Goal: Task Accomplishment & Management: Manage account settings

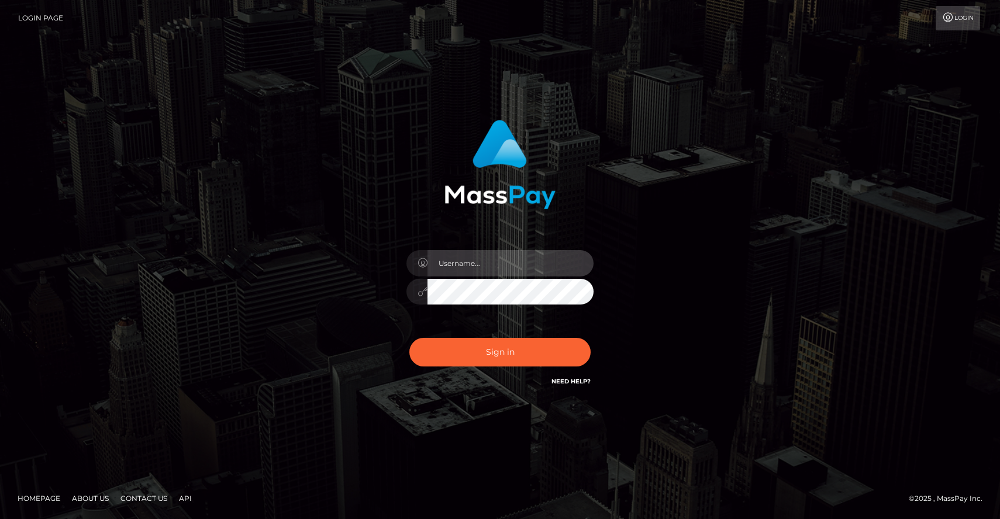
click at [485, 257] on input "text" at bounding box center [511, 263] width 166 height 26
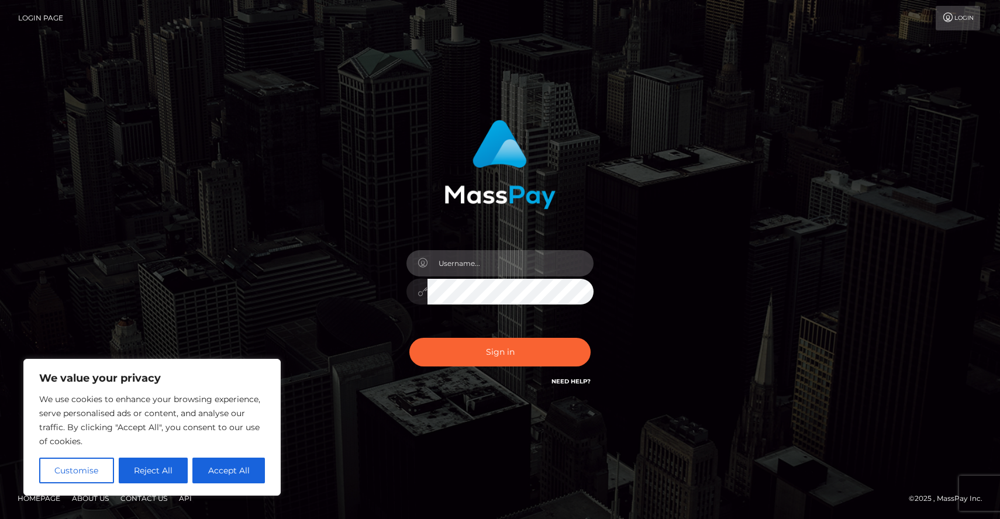
type input "[EMAIL_ADDRESS][DOMAIN_NAME]"
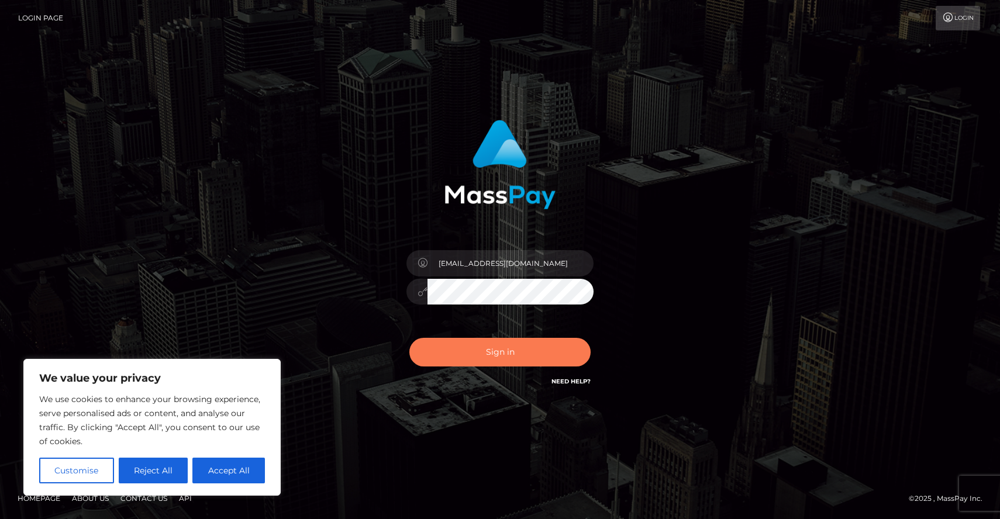
click at [494, 347] on button "Sign in" at bounding box center [499, 352] width 181 height 29
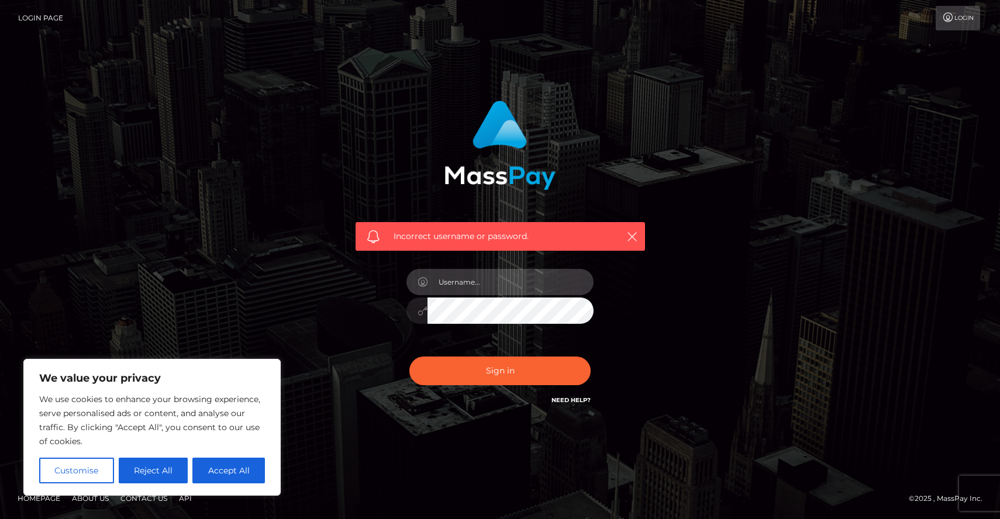
click at [460, 281] on input "text" at bounding box center [511, 282] width 166 height 26
type input "[EMAIL_ADDRESS][DOMAIN_NAME]"
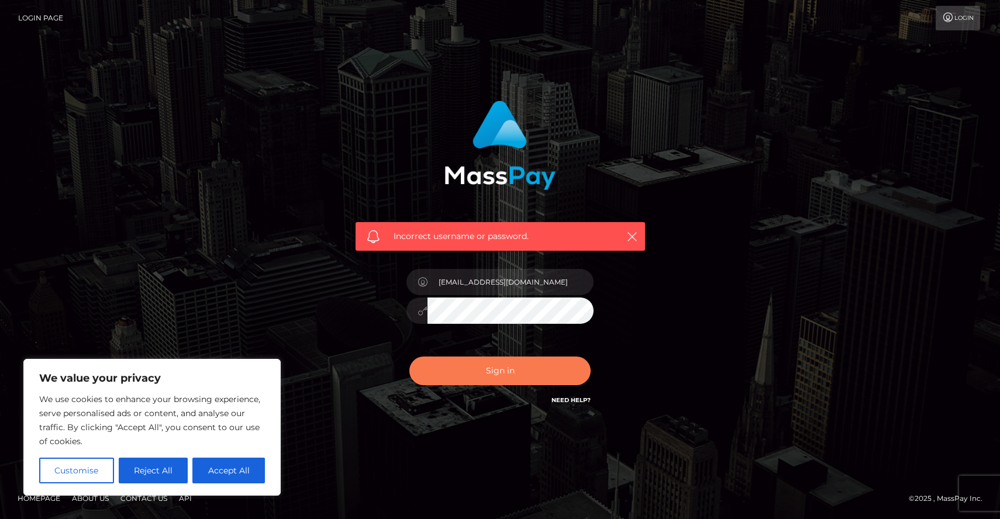
click at [452, 374] on button "Sign in" at bounding box center [499, 371] width 181 height 29
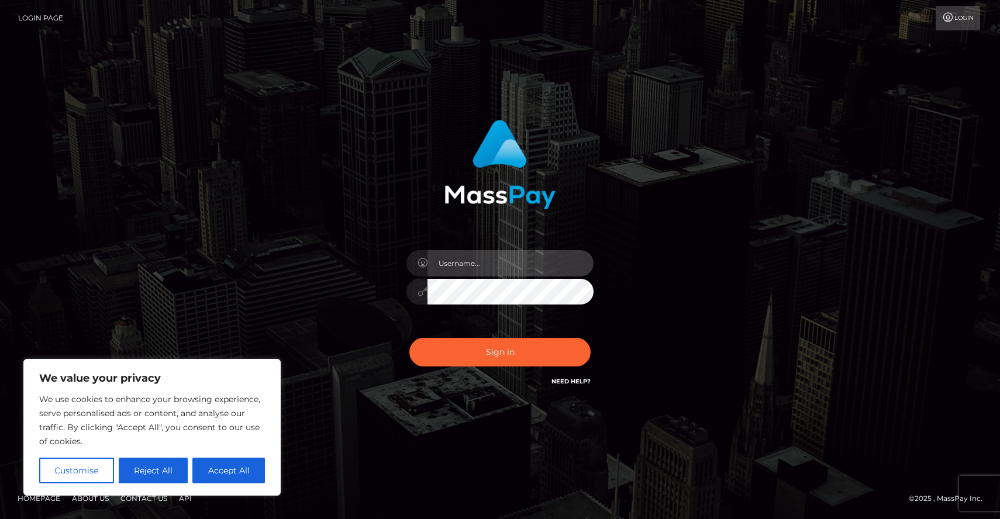
click at [507, 264] on input "text" at bounding box center [511, 263] width 166 height 26
type input "[EMAIL_ADDRESS][DOMAIN_NAME]"
click at [236, 458] on button "Accept All" at bounding box center [228, 471] width 73 height 26
checkbox input "true"
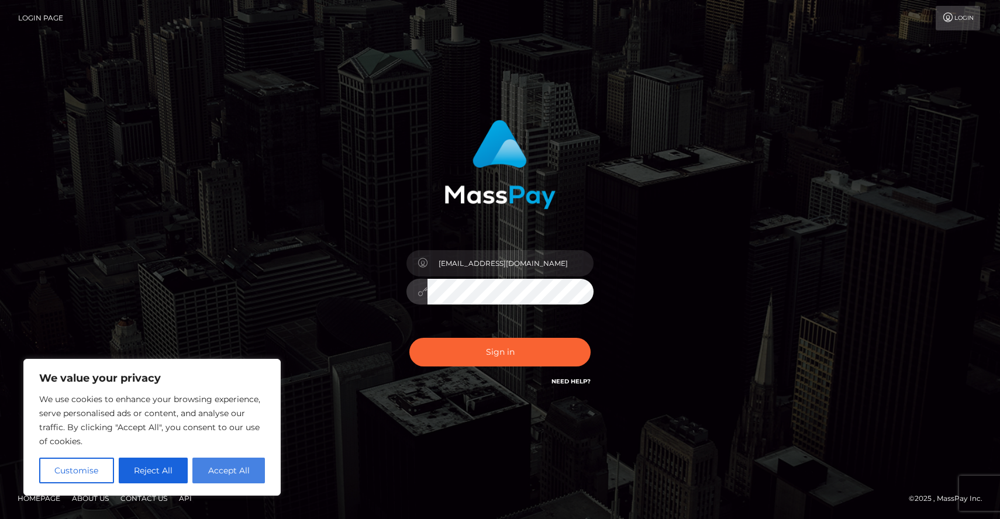
checkbox input "true"
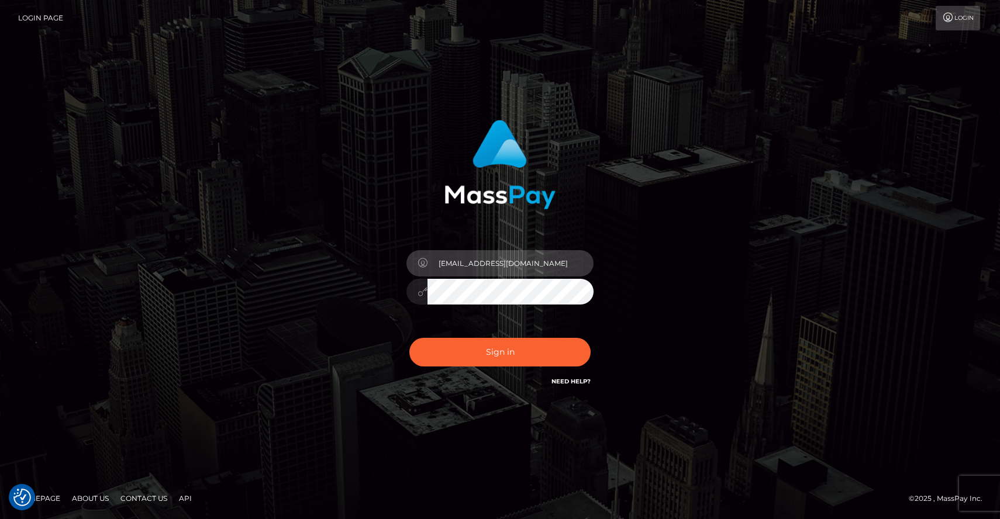
click at [549, 270] on input "xojolani237@gmail.com" at bounding box center [511, 263] width 166 height 26
type input "eG9qb2xhbmkyMzdAZ21haWwuY29t"
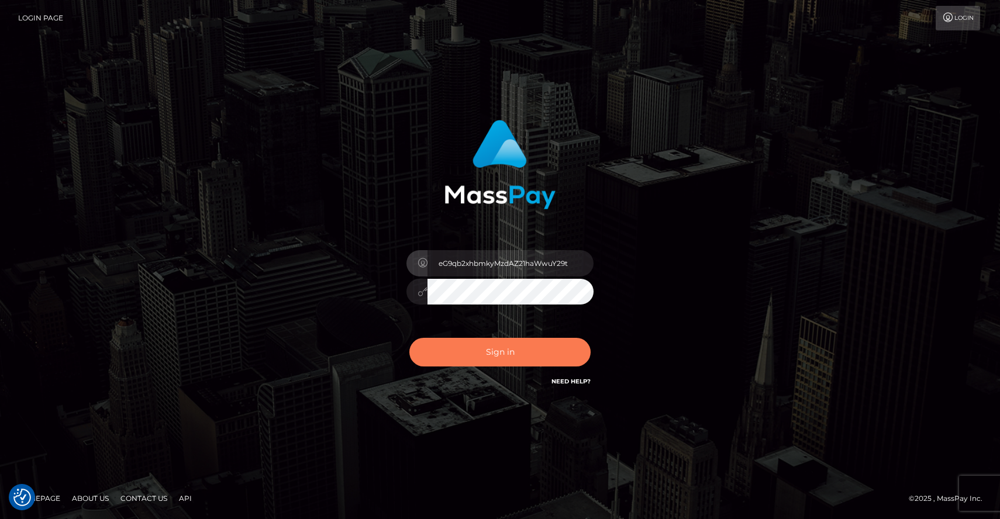
click at [539, 360] on button "Sign in" at bounding box center [499, 352] width 181 height 29
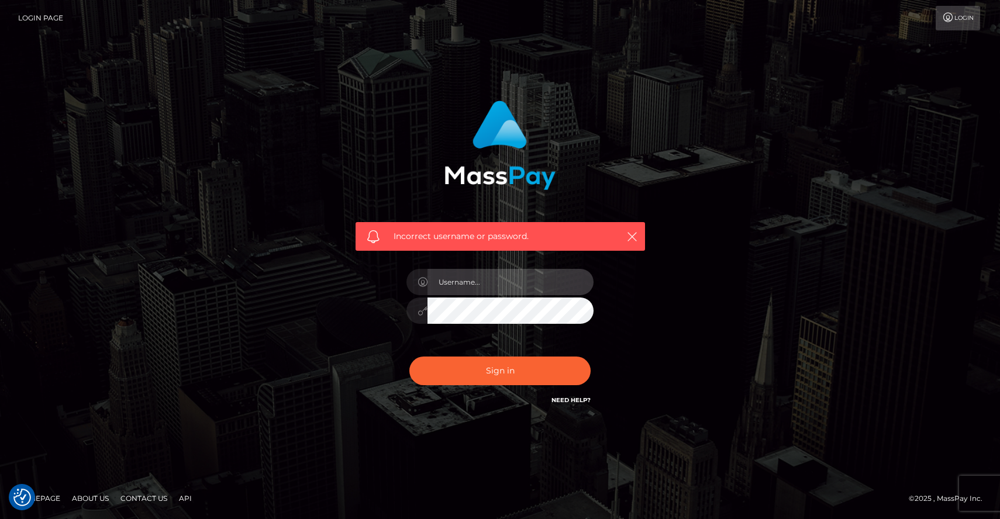
click at [495, 285] on input "text" at bounding box center [511, 282] width 166 height 26
click at [629, 439] on div "Incorrect username or password." at bounding box center [500, 260] width 1000 height 512
click at [518, 291] on input "text" at bounding box center [511, 282] width 166 height 26
click at [715, 261] on div "Incorrect username or password." at bounding box center [500, 260] width 667 height 336
